Goal: Task Accomplishment & Management: Manage account settings

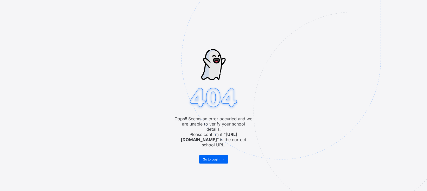
click at [210, 157] on img at bounding box center [318, 86] width 272 height 252
click at [209, 149] on img at bounding box center [318, 86] width 272 height 252
click at [209, 150] on img at bounding box center [318, 86] width 272 height 252
click at [209, 157] on span "Go to Login" at bounding box center [211, 159] width 17 height 4
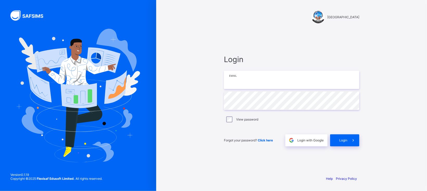
type input "**********"
click at [349, 138] on span at bounding box center [354, 140] width 12 height 12
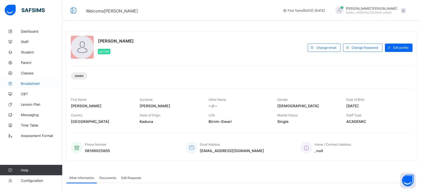
click at [29, 84] on span "Broadsheet" at bounding box center [42, 83] width 42 height 4
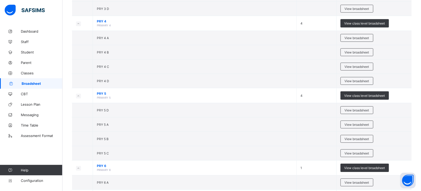
scroll to position [571, 0]
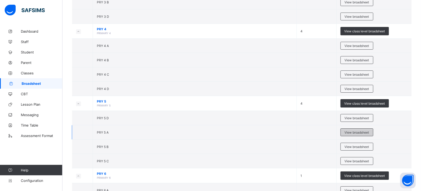
click at [356, 132] on span "View broadsheet" at bounding box center [357, 132] width 24 height 4
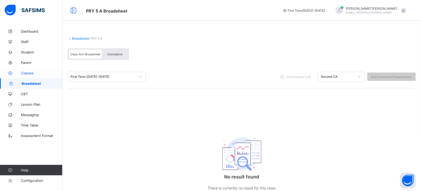
click at [30, 69] on link "Classes" at bounding box center [31, 73] width 63 height 10
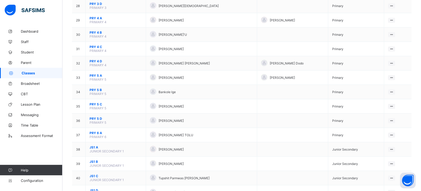
scroll to position [450, 0]
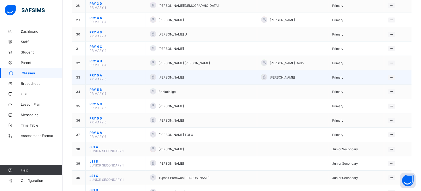
click at [96, 73] on span "PRY 5 A" at bounding box center [116, 75] width 52 height 4
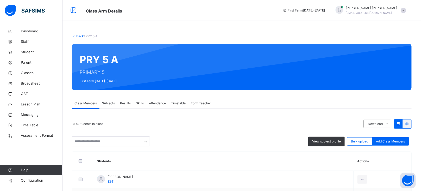
click at [112, 102] on span "Subjects" at bounding box center [108, 103] width 13 height 5
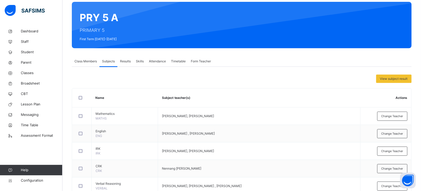
scroll to position [51, 0]
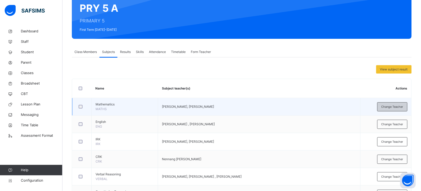
click at [395, 108] on span "Change Teacher" at bounding box center [393, 106] width 22 height 4
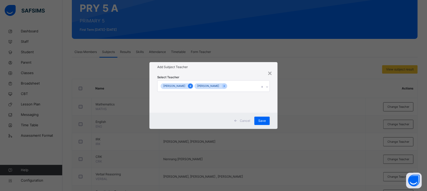
click at [192, 85] on icon at bounding box center [190, 86] width 3 height 4
click at [224, 85] on div "[PERSON_NAME]" at bounding box center [209, 86] width 102 height 11
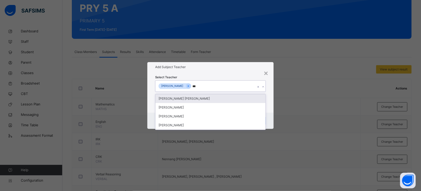
type input "****"
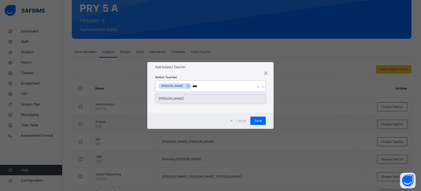
click at [193, 99] on div "[PERSON_NAME]" at bounding box center [211, 98] width 110 height 9
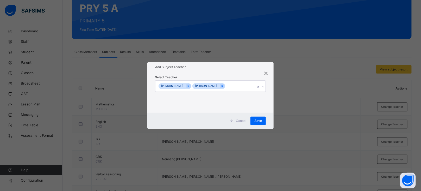
click at [228, 78] on div "Select Teacher [PERSON_NAME] [PERSON_NAME]" at bounding box center [210, 92] width 111 height 35
click at [259, 119] on span "Save" at bounding box center [259, 120] width 8 height 5
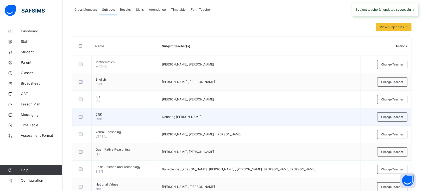
scroll to position [94, 0]
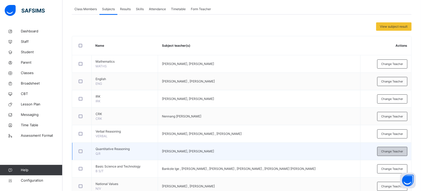
click at [386, 152] on div "Change Teacher" at bounding box center [393, 151] width 30 height 9
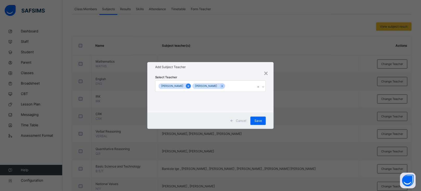
click at [190, 85] on icon at bounding box center [188, 86] width 3 height 4
click at [216, 87] on div "[PERSON_NAME]" at bounding box center [206, 86] width 100 height 11
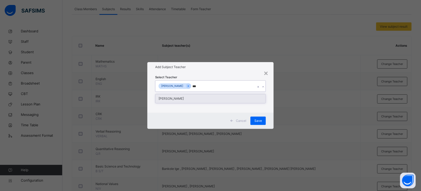
type input "****"
click at [186, 101] on div "[PERSON_NAME]" at bounding box center [211, 98] width 110 height 9
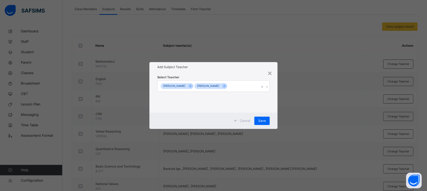
click at [237, 75] on div "Select Teacher [PERSON_NAME] [PERSON_NAME]" at bounding box center [213, 92] width 113 height 35
click at [265, 119] on span "Save" at bounding box center [262, 120] width 8 height 5
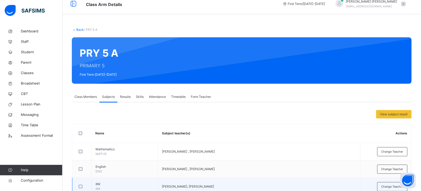
scroll to position [0, 0]
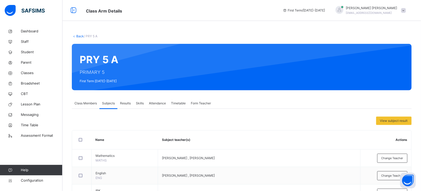
click at [80, 35] on link "Back" at bounding box center [80, 36] width 8 height 4
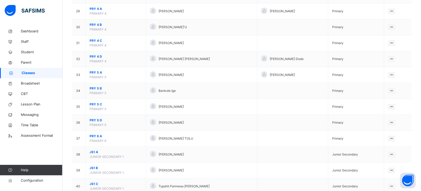
scroll to position [504, 0]
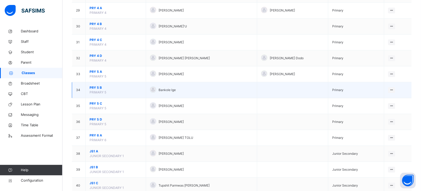
click at [95, 87] on span "PRY 5 B" at bounding box center [116, 87] width 52 height 5
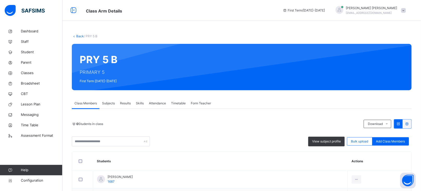
click at [109, 102] on span "Subjects" at bounding box center [108, 103] width 13 height 5
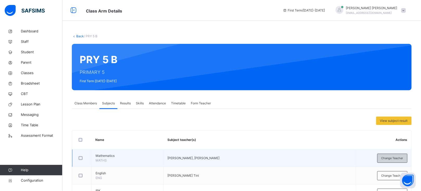
click at [391, 160] on span "Change Teacher" at bounding box center [393, 158] width 22 height 4
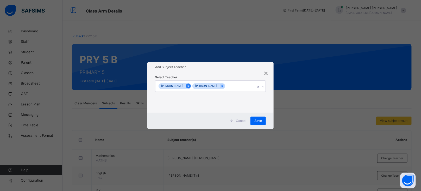
click at [189, 86] on icon at bounding box center [188, 86] width 1 height 2
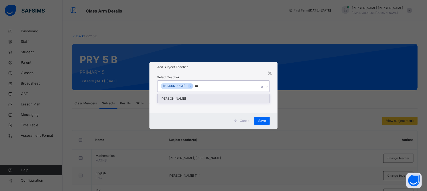
type input "****"
click at [190, 94] on div "[PERSON_NAME]" at bounding box center [214, 98] width 112 height 9
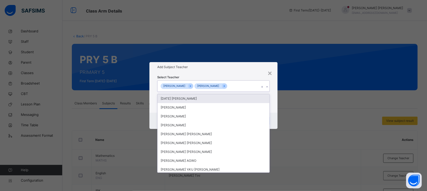
click at [227, 75] on div "Select Teacher option [PERSON_NAME], selected. option [DATE] [PERSON_NAME] focu…" at bounding box center [213, 92] width 113 height 35
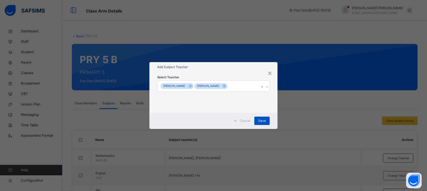
click at [263, 122] on span "Save" at bounding box center [262, 120] width 8 height 5
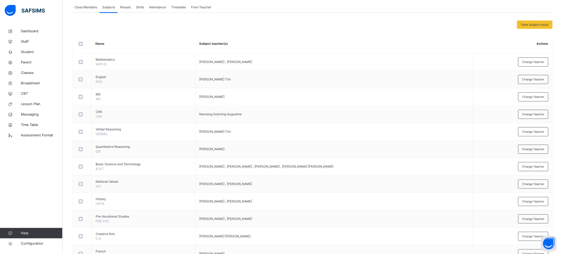
scroll to position [97, 0]
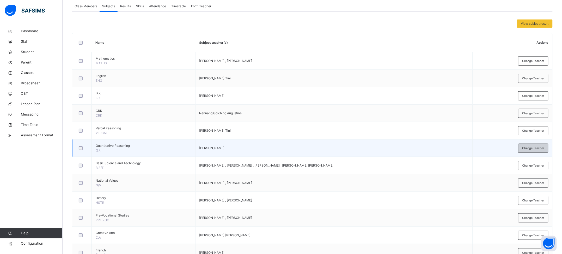
click at [427, 147] on span "Change Teacher" at bounding box center [533, 148] width 22 height 4
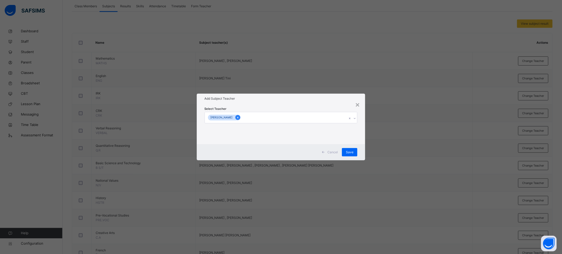
click at [239, 117] on icon at bounding box center [237, 118] width 3 height 4
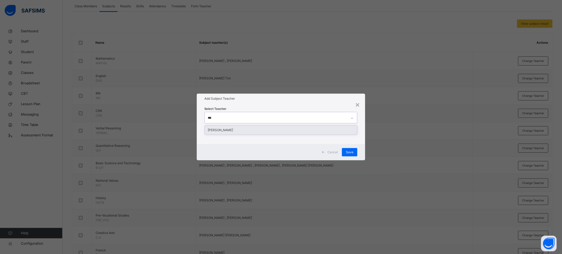
type input "****"
click at [244, 131] on div "[PERSON_NAME]" at bounding box center [281, 130] width 152 height 9
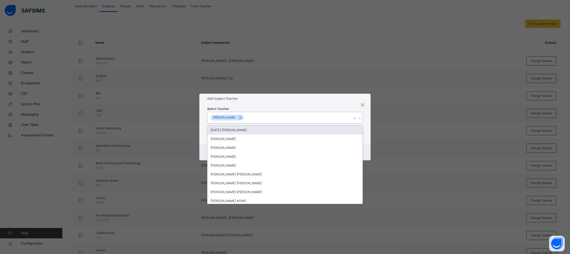
click at [317, 102] on div "Add Subject Teacher" at bounding box center [284, 99] width 171 height 10
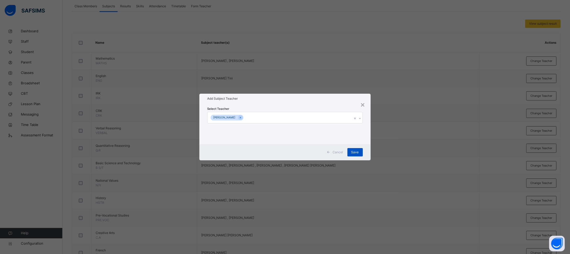
click at [360, 152] on div "Save" at bounding box center [354, 152] width 15 height 8
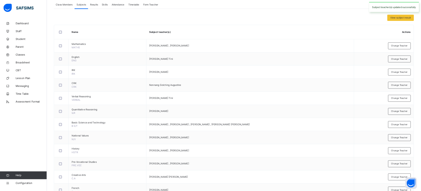
scroll to position [0, 0]
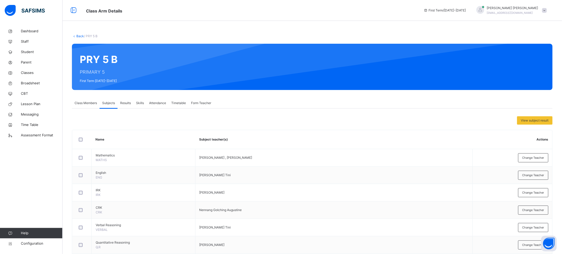
click at [77, 36] on link "Back" at bounding box center [80, 36] width 8 height 4
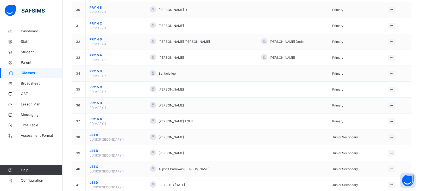
scroll to position [523, 0]
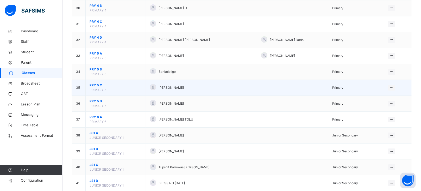
click at [95, 86] on span "PRY 5 C" at bounding box center [116, 85] width 52 height 5
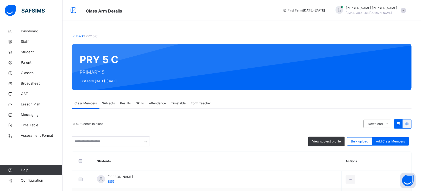
click at [112, 103] on span "Subjects" at bounding box center [108, 103] width 13 height 5
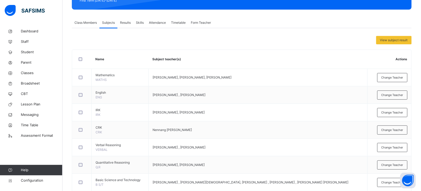
scroll to position [91, 0]
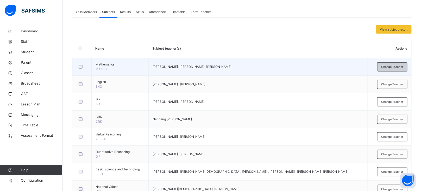
click at [398, 64] on div "Change Teacher" at bounding box center [393, 66] width 30 height 9
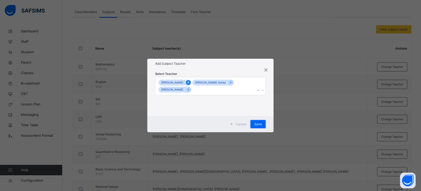
click at [191, 82] on div at bounding box center [188, 82] width 5 height 5
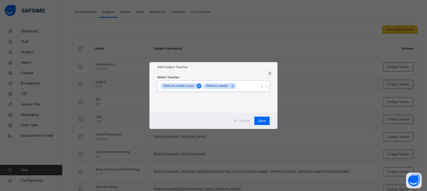
click at [198, 84] on icon at bounding box center [199, 86] width 3 height 4
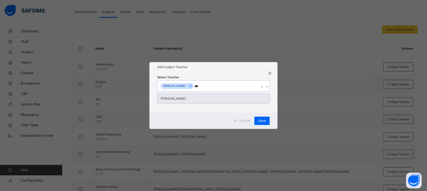
type input "****"
click at [204, 98] on div "[PERSON_NAME]" at bounding box center [214, 98] width 112 height 9
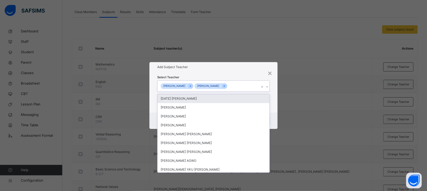
click at [235, 68] on h1 "Add Subject Teacher" at bounding box center [213, 67] width 113 height 5
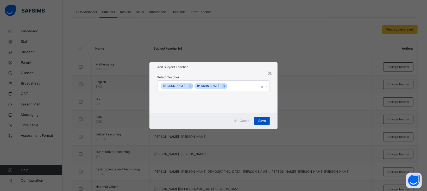
click at [264, 121] on span "Save" at bounding box center [262, 120] width 8 height 5
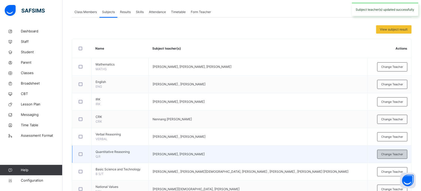
click at [394, 157] on div "Change Teacher" at bounding box center [393, 154] width 30 height 9
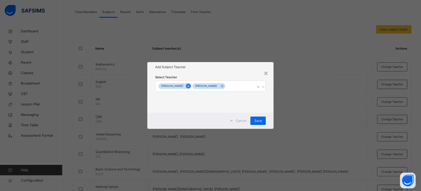
click at [189, 86] on icon at bounding box center [188, 86] width 1 height 2
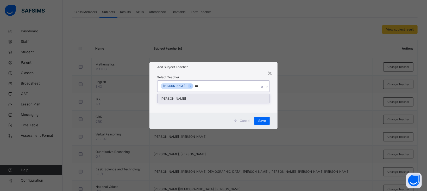
type input "****"
click at [195, 98] on div "[PERSON_NAME]" at bounding box center [214, 98] width 112 height 9
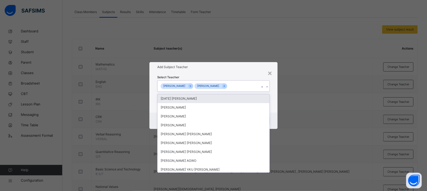
click at [243, 69] on h1 "Add Subject Teacher" at bounding box center [213, 67] width 113 height 5
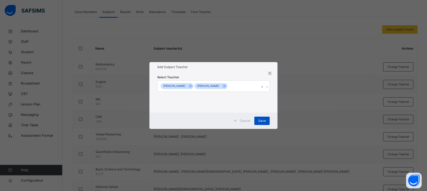
click at [265, 120] on div "Save" at bounding box center [262, 120] width 15 height 8
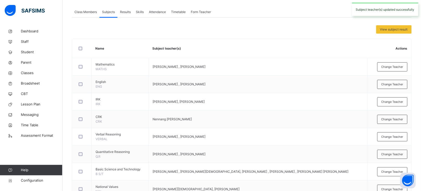
scroll to position [0, 0]
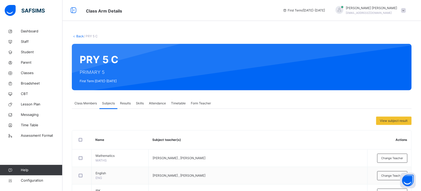
click at [79, 36] on link "Back" at bounding box center [80, 36] width 8 height 4
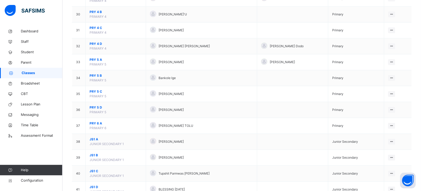
scroll to position [541, 0]
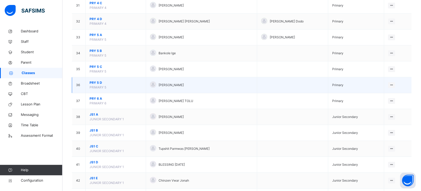
click at [100, 83] on span "PRY 5 D" at bounding box center [116, 82] width 52 height 5
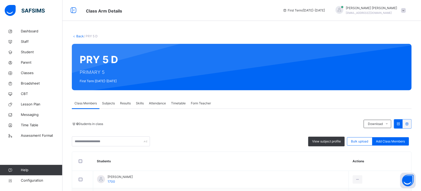
click at [107, 101] on span "Subjects" at bounding box center [108, 103] width 13 height 5
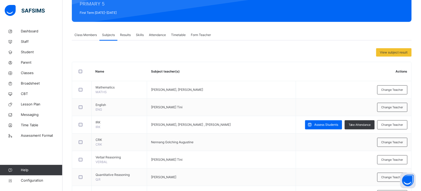
scroll to position [88, 0]
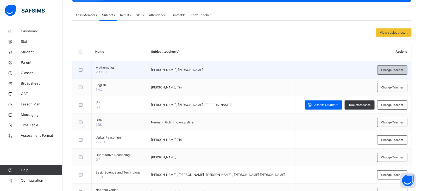
click at [391, 71] on span "Change Teacher" at bounding box center [393, 70] width 22 height 4
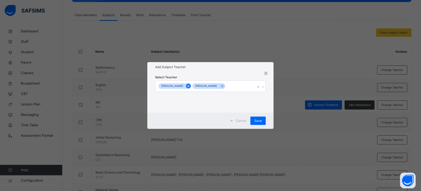
click at [190, 86] on icon at bounding box center [188, 86] width 3 height 4
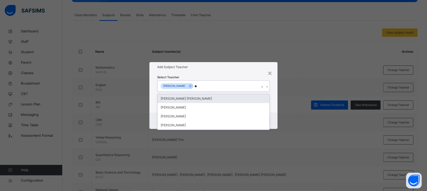
type input "***"
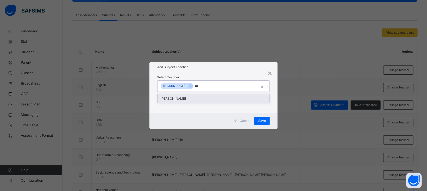
click at [183, 99] on div "[PERSON_NAME]" at bounding box center [214, 98] width 112 height 9
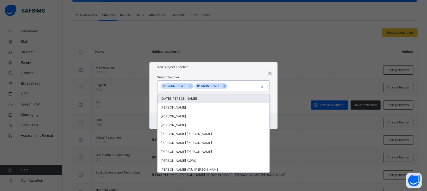
click at [239, 75] on div "Select Teacher option [PERSON_NAME], selected. option [DATE] [PERSON_NAME] focu…" at bounding box center [213, 92] width 113 height 35
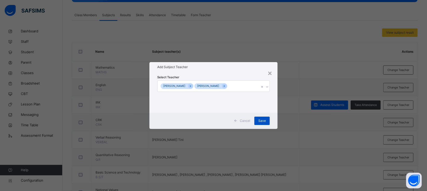
click at [264, 120] on span "Save" at bounding box center [262, 120] width 8 height 5
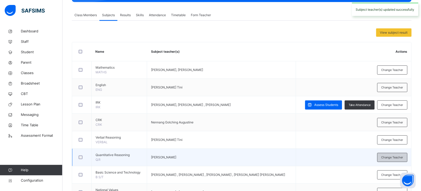
click at [392, 158] on span "Change Teacher" at bounding box center [393, 157] width 22 height 4
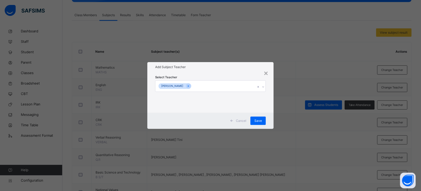
click at [221, 86] on div "[PERSON_NAME]" at bounding box center [206, 86] width 100 height 11
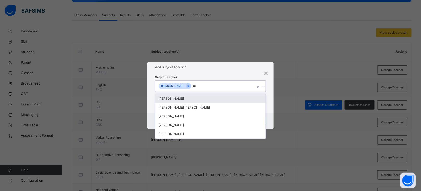
type input "****"
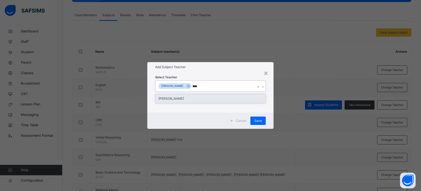
click at [199, 96] on div "[PERSON_NAME]" at bounding box center [211, 98] width 110 height 9
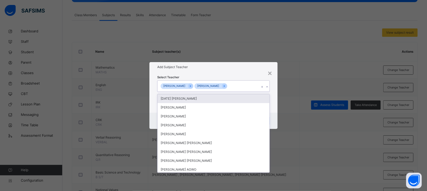
click at [194, 85] on div "[PERSON_NAME]" at bounding box center [177, 86] width 33 height 6
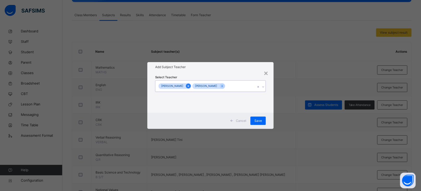
click at [190, 86] on icon at bounding box center [188, 86] width 3 height 4
click at [261, 120] on span "Save" at bounding box center [259, 120] width 8 height 5
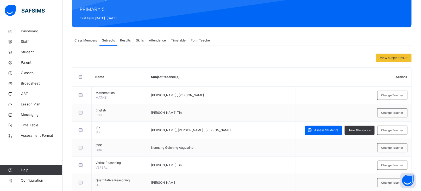
scroll to position [0, 0]
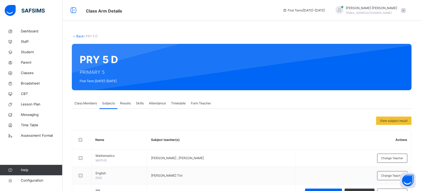
click at [78, 35] on link "Back" at bounding box center [80, 36] width 8 height 4
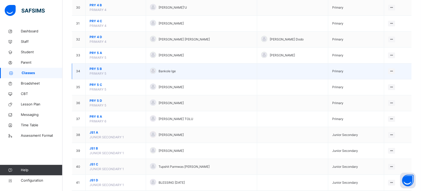
scroll to position [524, 0]
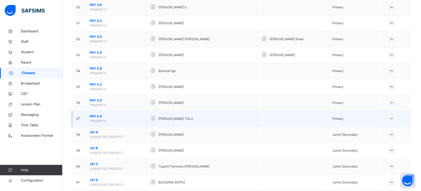
click at [100, 118] on span "PRY 6 A" at bounding box center [116, 116] width 52 height 5
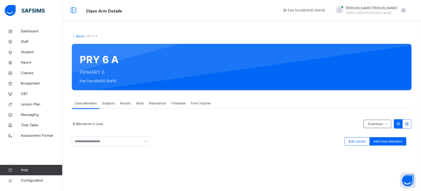
click at [110, 102] on span "Subjects" at bounding box center [108, 103] width 13 height 5
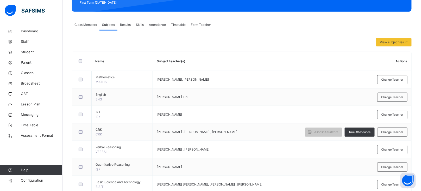
scroll to position [76, 0]
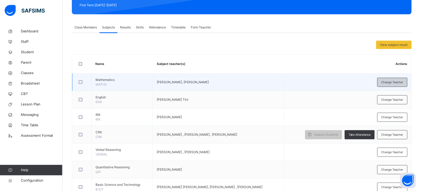
click at [394, 81] on span "Change Teacher" at bounding box center [393, 82] width 22 height 4
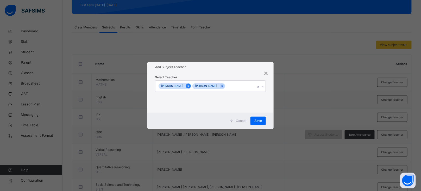
click at [190, 87] on icon at bounding box center [188, 86] width 3 height 4
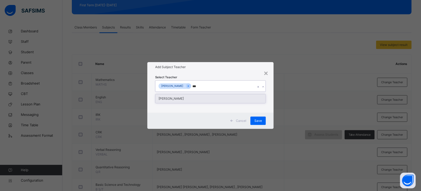
type input "****"
click at [177, 97] on div "[PERSON_NAME]" at bounding box center [211, 98] width 110 height 9
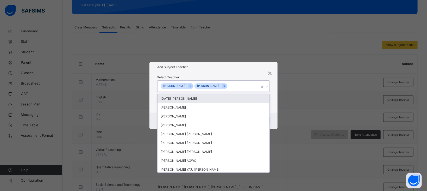
click at [229, 76] on div "Select Teacher option [PERSON_NAME], selected. option [DATE] [PERSON_NAME] focu…" at bounding box center [213, 92] width 113 height 35
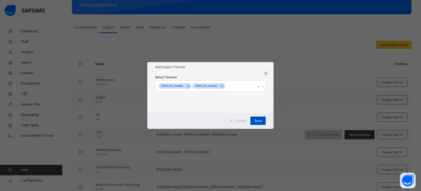
click at [260, 118] on span "Save" at bounding box center [259, 120] width 8 height 5
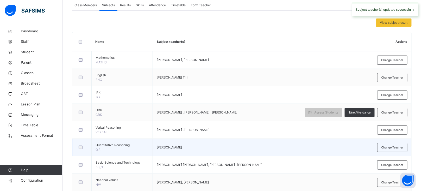
scroll to position [79, 0]
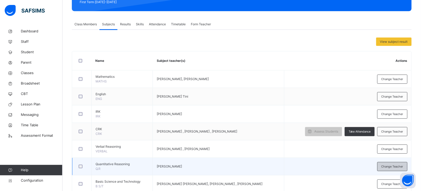
click at [393, 167] on span "Change Teacher" at bounding box center [393, 166] width 22 height 4
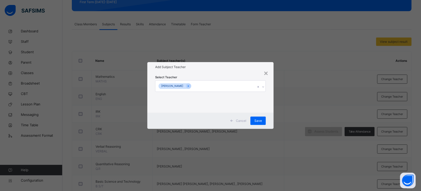
click at [219, 83] on div "[PERSON_NAME]" at bounding box center [206, 86] width 100 height 11
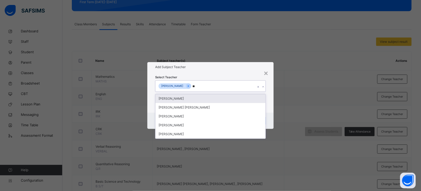
type input "***"
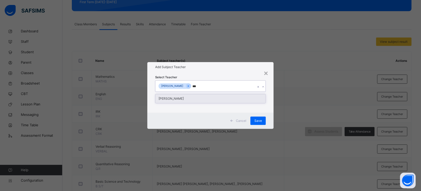
click at [188, 96] on div "[PERSON_NAME]" at bounding box center [211, 98] width 110 height 9
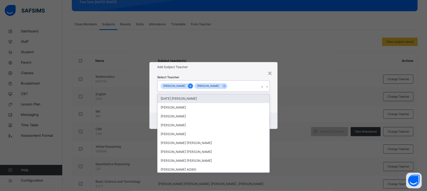
click at [192, 85] on icon at bounding box center [190, 86] width 3 height 4
click at [231, 69] on h1 "Add Subject Teacher" at bounding box center [213, 67] width 113 height 5
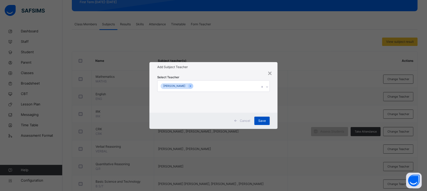
click at [263, 121] on span "Save" at bounding box center [262, 120] width 8 height 5
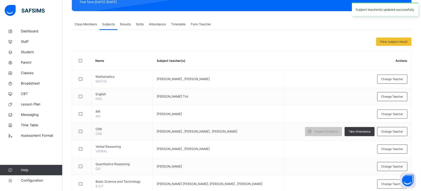
scroll to position [0, 0]
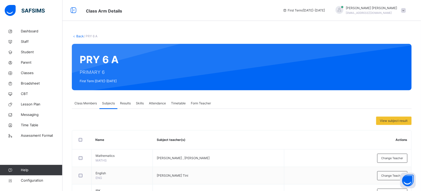
click at [77, 37] on link "Back" at bounding box center [80, 36] width 8 height 4
